Goal: Information Seeking & Learning: Understand process/instructions

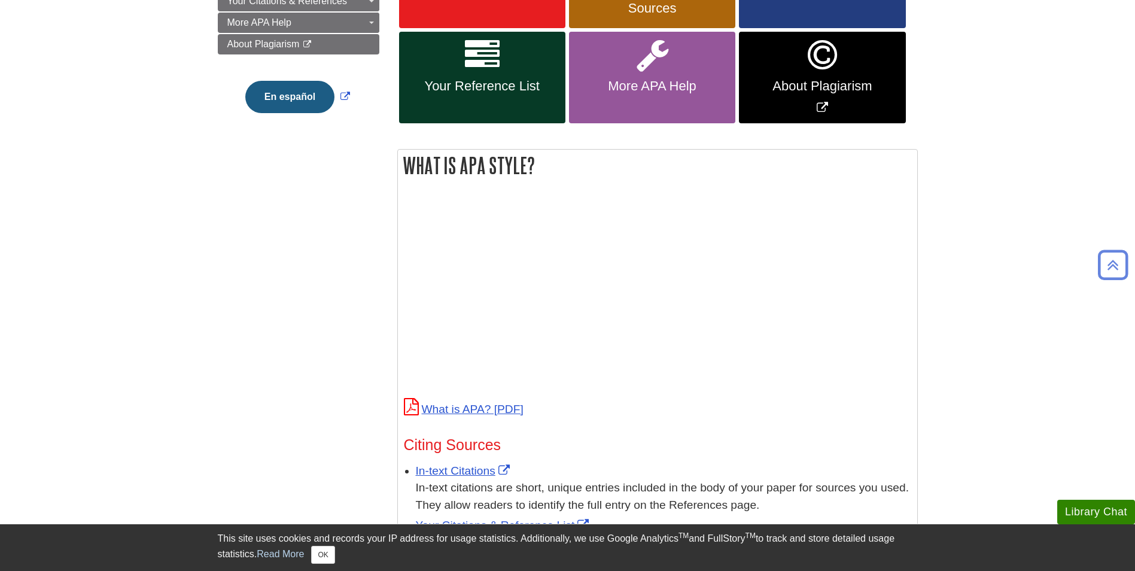
scroll to position [239, 0]
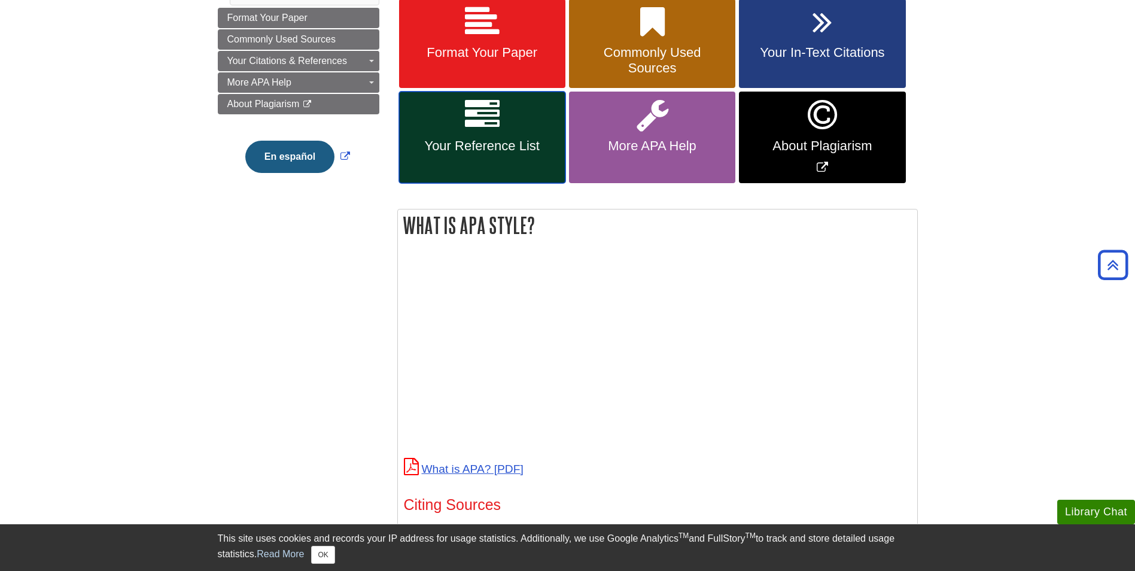
drag, startPoint x: 459, startPoint y: 134, endPoint x: 466, endPoint y: 134, distance: 6.6
click at [458, 135] on link "Your Reference List" at bounding box center [482, 138] width 166 height 92
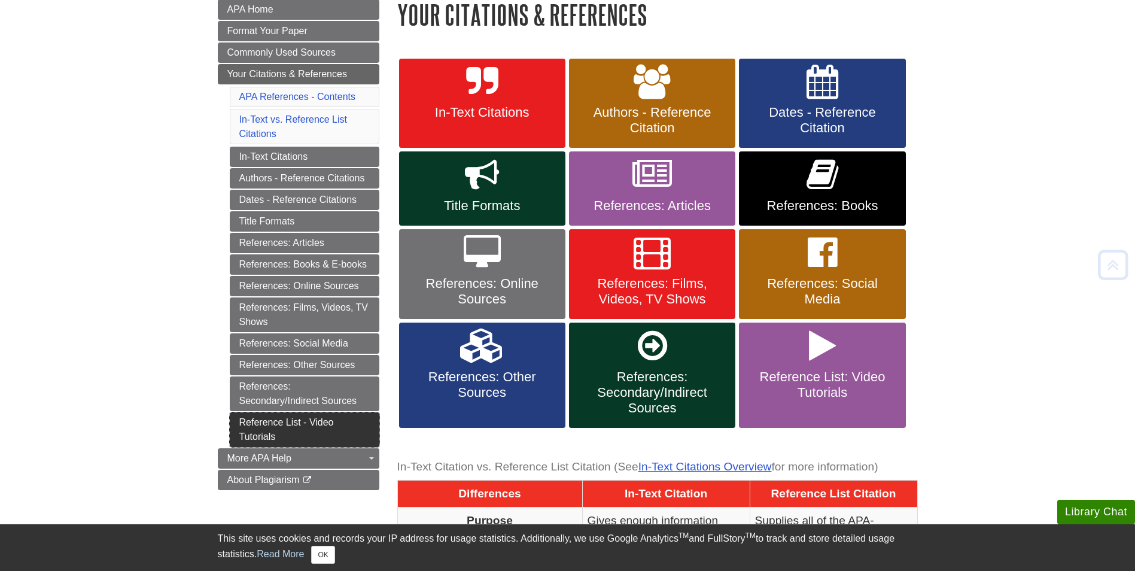
scroll to position [239, 0]
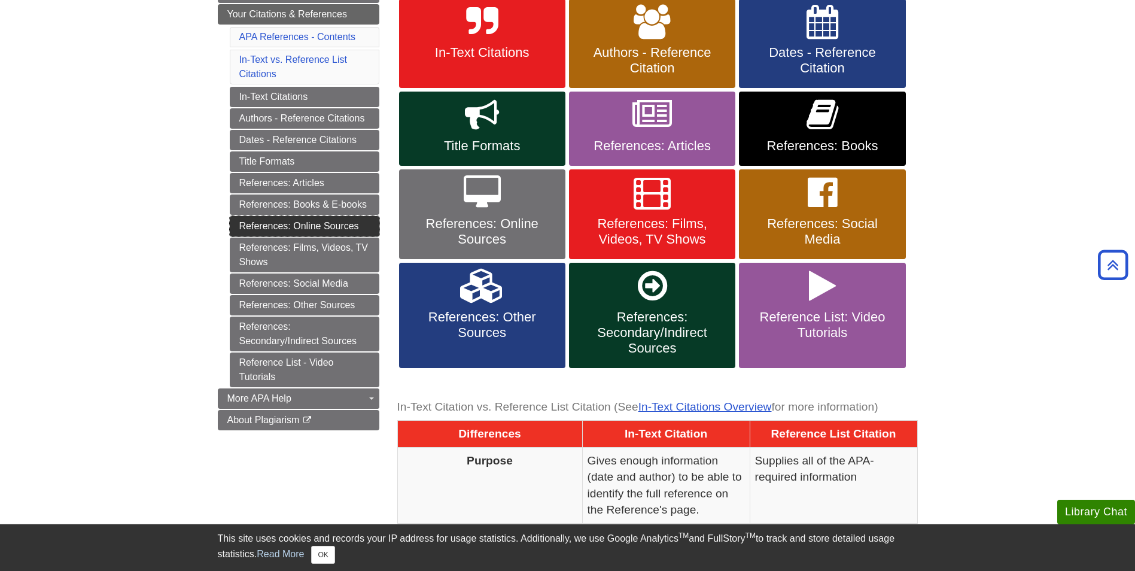
click at [293, 227] on link "References: Online Sources" at bounding box center [305, 226] width 150 height 20
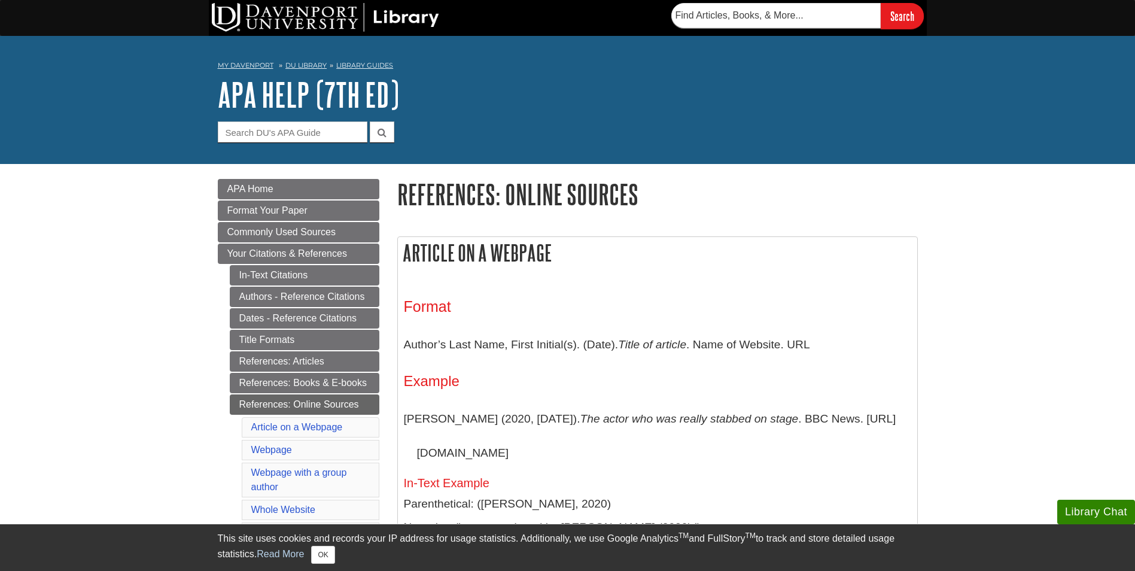
scroll to position [60, 0]
